Goal: Task Accomplishment & Management: Use online tool/utility

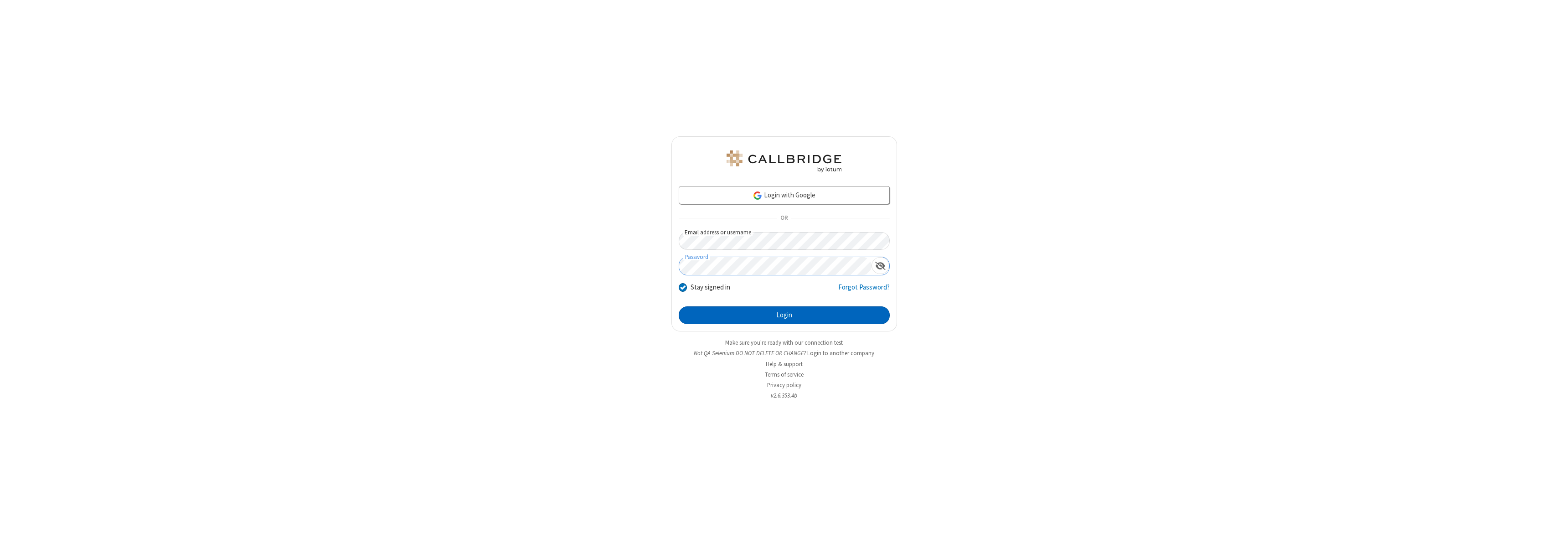
click at [784, 314] on button "Login" at bounding box center [784, 314] width 211 height 18
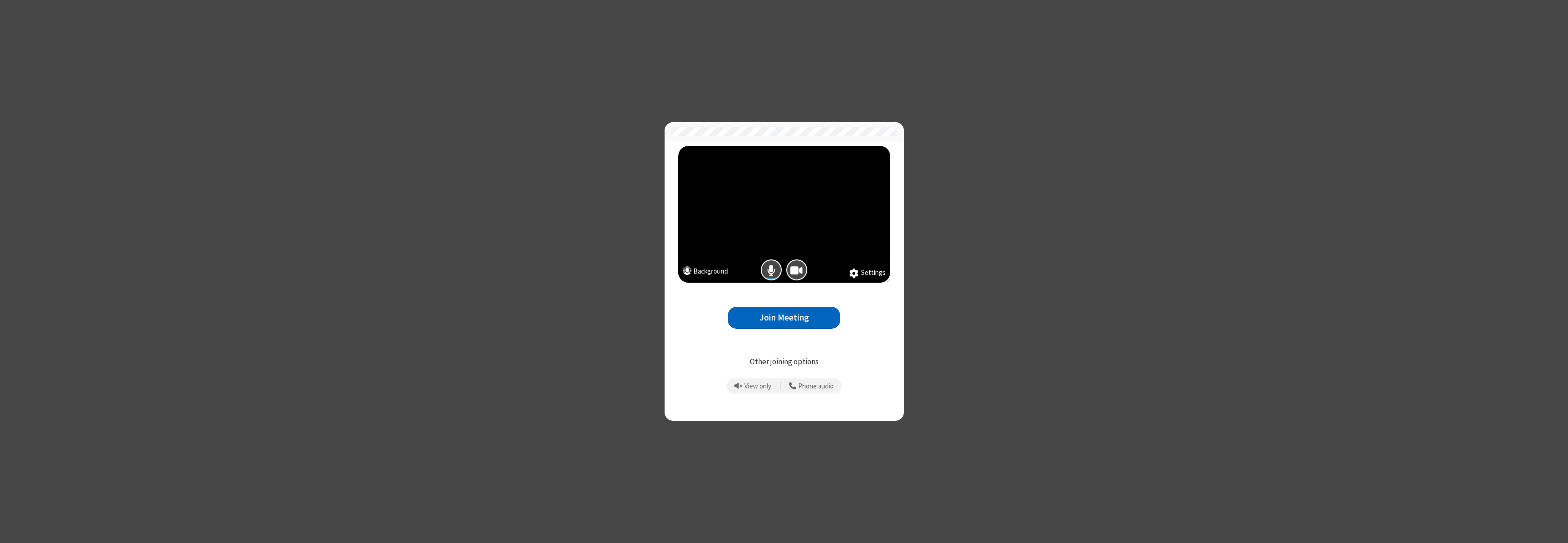
click at [784, 317] on button "Join Meeting" at bounding box center [784, 317] width 112 height 22
